Goal: Browse casually

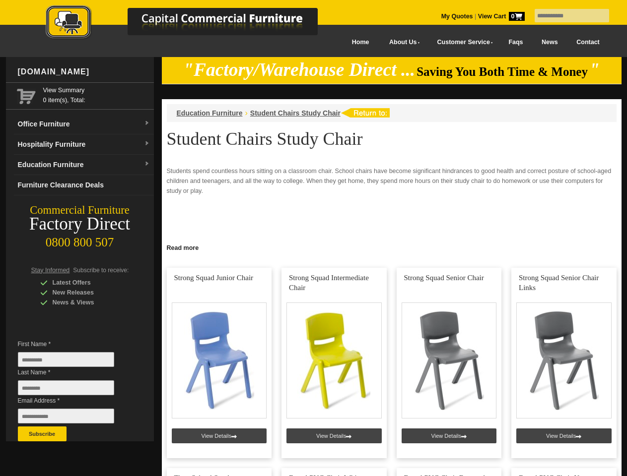
click at [565, 16] on input "text" at bounding box center [571, 15] width 74 height 13
click at [73, 390] on input "Last Name *" at bounding box center [66, 387] width 96 height 15
click at [42, 434] on button "Subscribe" at bounding box center [42, 434] width 49 height 15
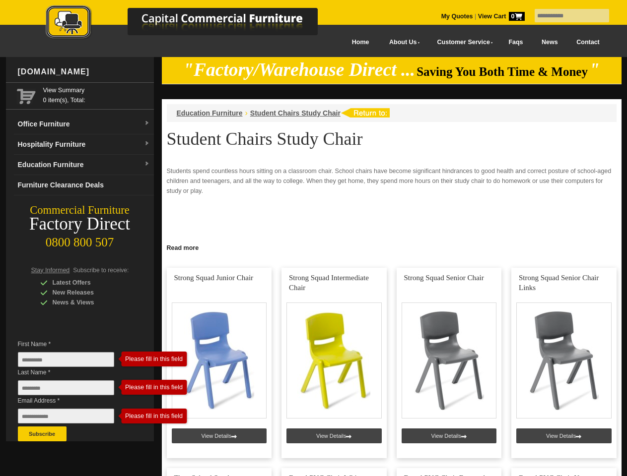
click at [391, 247] on link "Read more" at bounding box center [391, 247] width 459 height 12
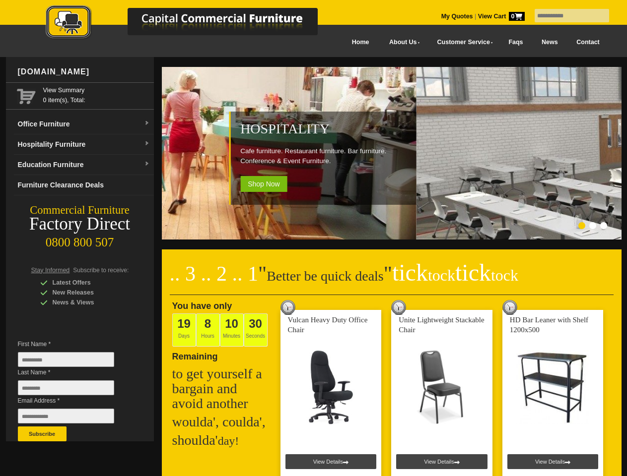
click at [565, 16] on input "text" at bounding box center [571, 15] width 74 height 13
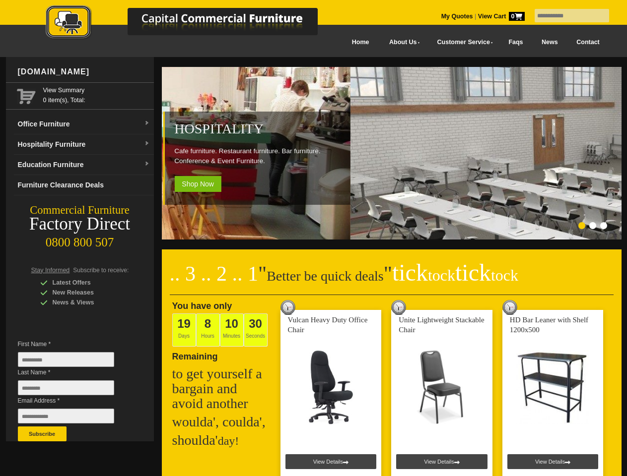
click at [73, 390] on input "Last Name *" at bounding box center [66, 387] width 96 height 15
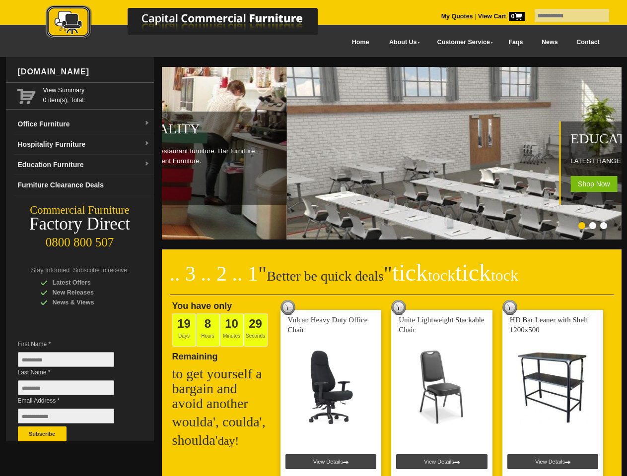
click at [42, 434] on button "Subscribe" at bounding box center [42, 434] width 49 height 15
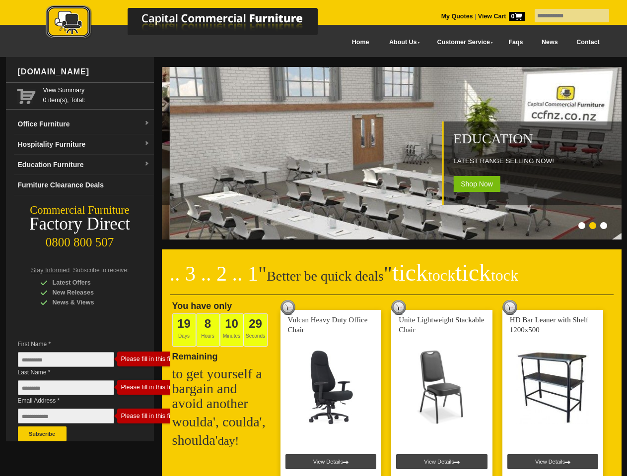
click at [379, 227] on ol at bounding box center [379, 227] width 464 height 10
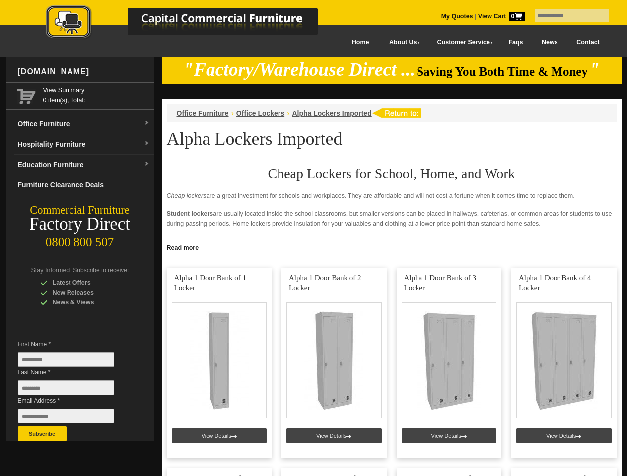
click at [565, 16] on input "text" at bounding box center [571, 15] width 74 height 13
click at [73, 390] on input "Last Name *" at bounding box center [66, 387] width 96 height 15
click at [42, 434] on button "Subscribe" at bounding box center [42, 434] width 49 height 15
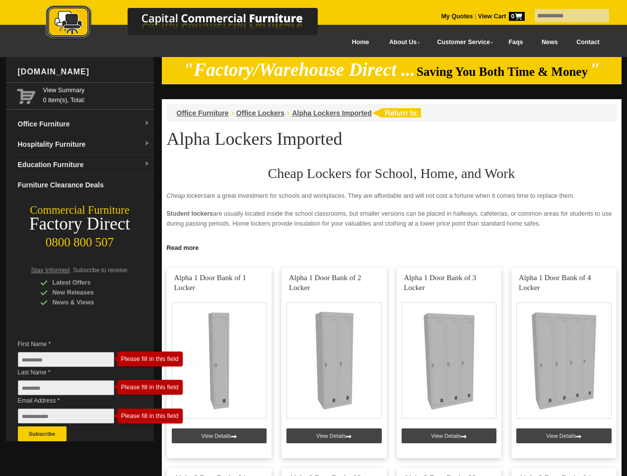
click at [391, 247] on link "Read more" at bounding box center [391, 247] width 459 height 12
